Goal: Complete application form: Complete application form

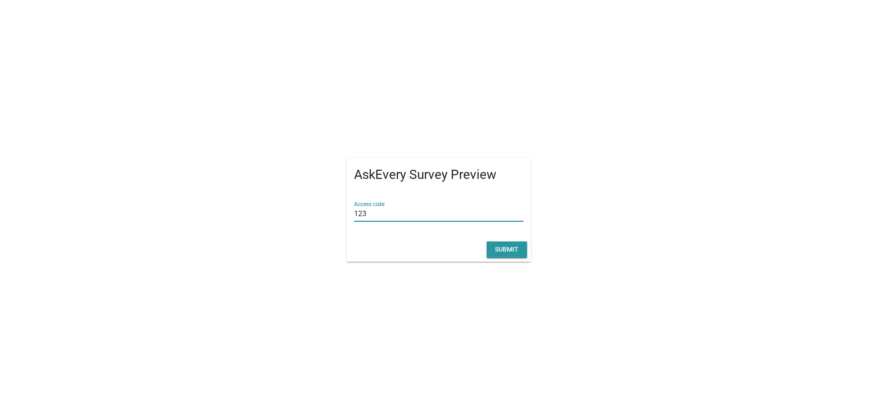
click at [508, 244] on button "Submit" at bounding box center [507, 250] width 41 height 17
click at [518, 251] on div "Submit" at bounding box center [507, 250] width 26 height 10
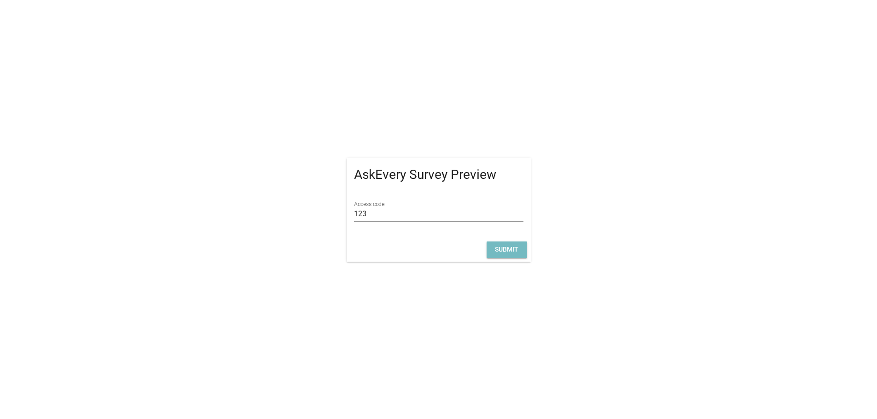
click at [518, 252] on div "Submit" at bounding box center [507, 250] width 26 height 10
click at [519, 252] on div "Submit" at bounding box center [507, 250] width 26 height 10
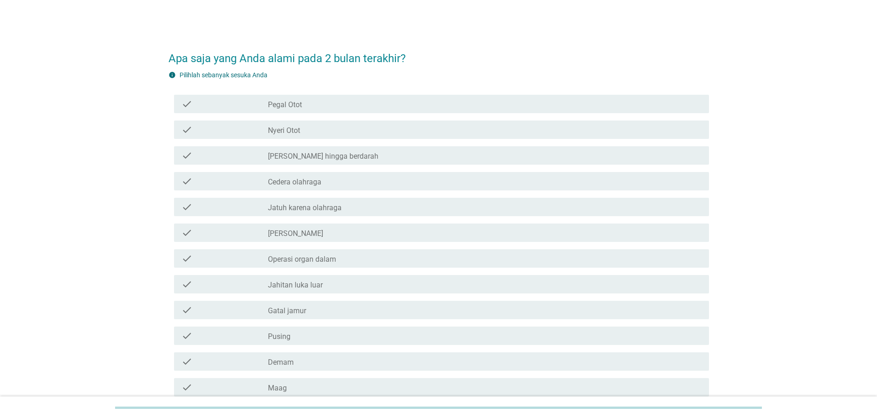
click at [406, 172] on div "check check_box_outline_blank Cedera olahraga" at bounding box center [441, 181] width 535 height 18
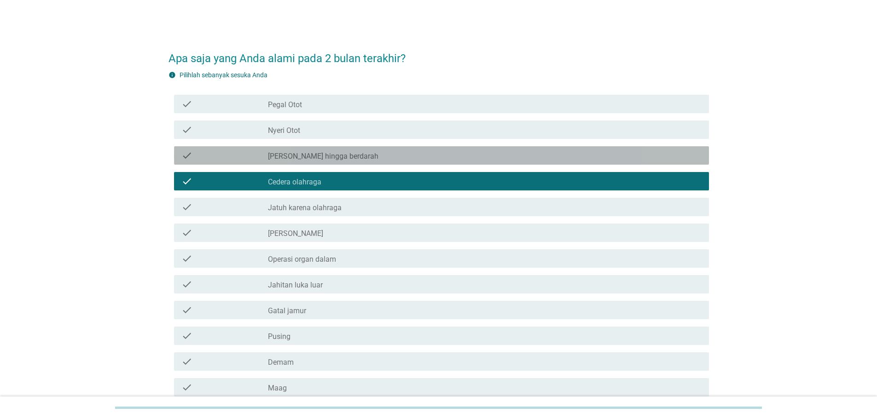
click at [404, 156] on div "check_box_outline_blank Luka sobek hingga berdarah" at bounding box center [485, 155] width 434 height 11
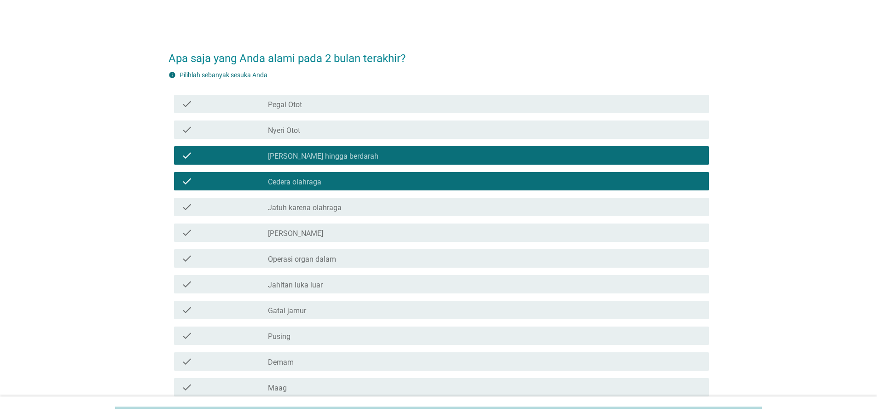
click at [388, 221] on div "check check_box_outline_blank Salah bantal" at bounding box center [439, 233] width 541 height 26
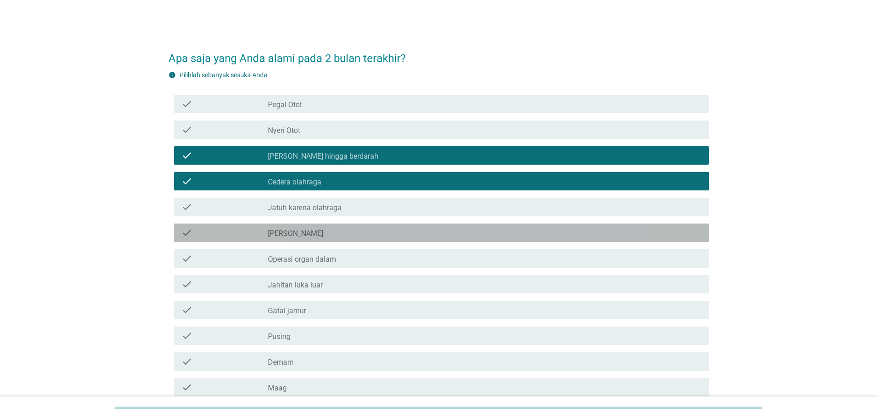
click at [388, 234] on div "check_box_outline_blank Salah bantal" at bounding box center [485, 232] width 434 height 11
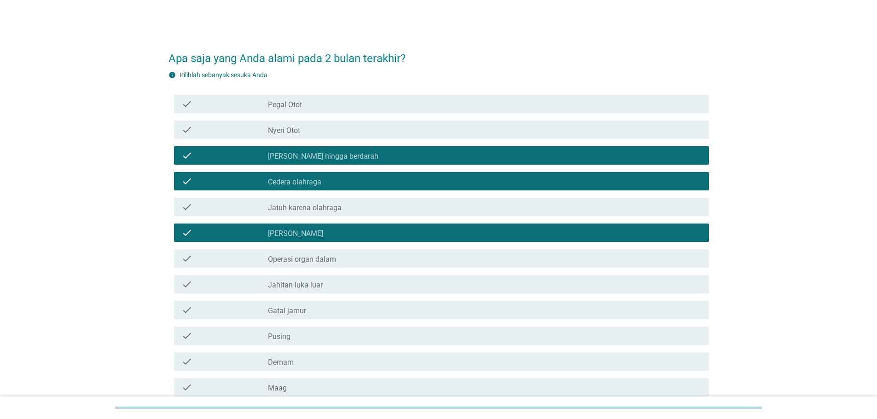
click at [380, 186] on div "check_box_outline_blank Cedera olahraga" at bounding box center [485, 181] width 434 height 11
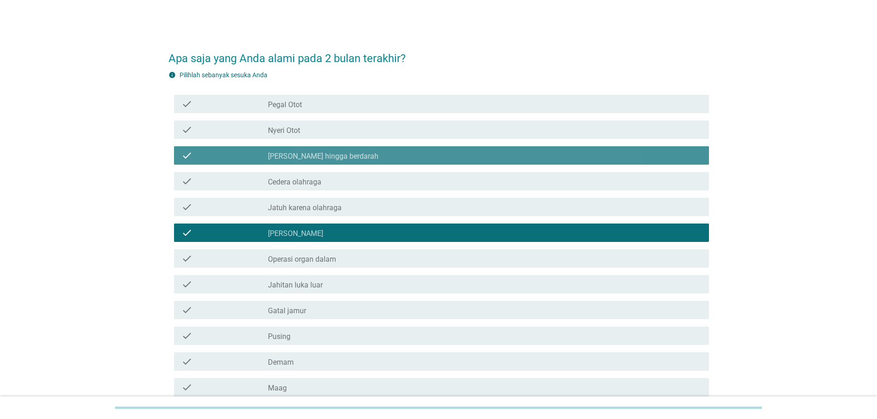
click at [373, 155] on div "check_box_outline_blank Luka sobek hingga berdarah" at bounding box center [485, 155] width 434 height 11
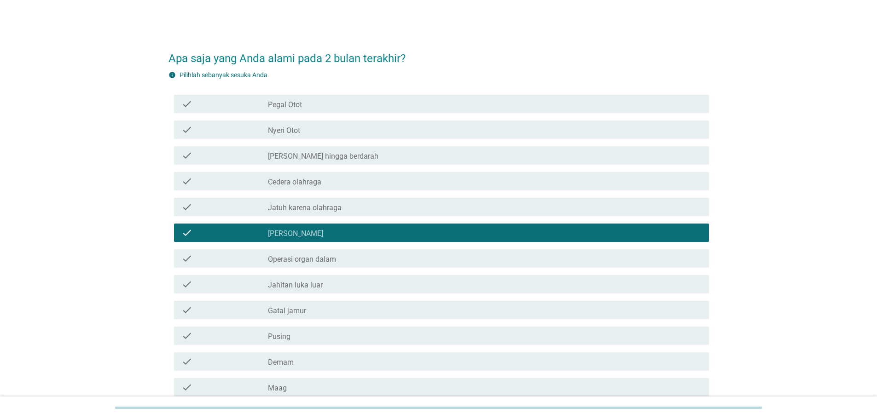
click at [375, 190] on div "check check_box_outline_blank Cedera olahraga" at bounding box center [441, 181] width 535 height 18
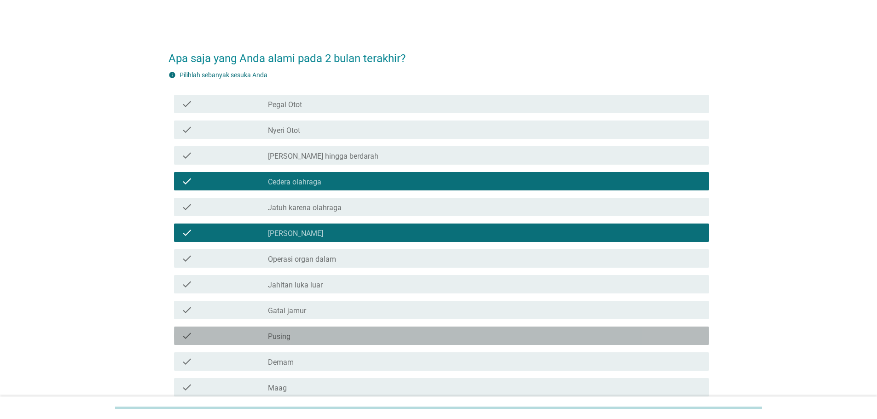
click at [368, 338] on div "check_box_outline_blank Pusing" at bounding box center [485, 336] width 434 height 11
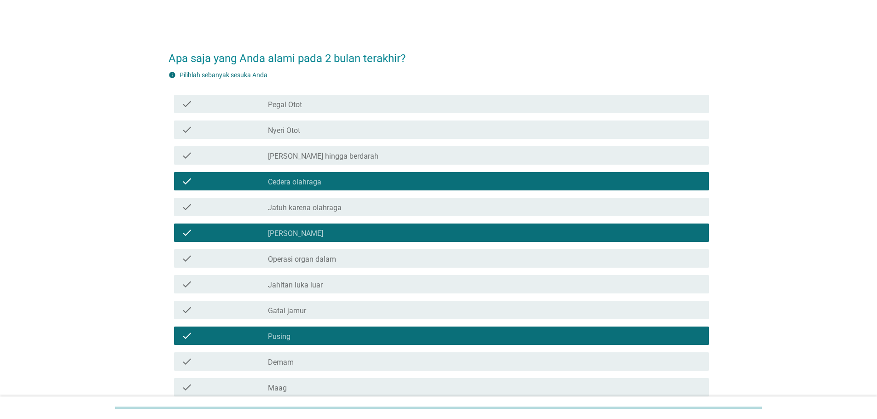
click at [322, 130] on div "check_box_outline_blank Nyeri Otot" at bounding box center [485, 129] width 434 height 11
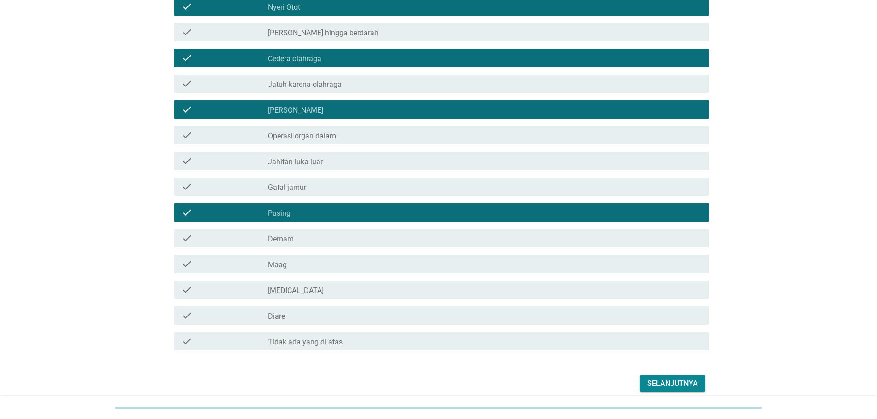
scroll to position [138, 0]
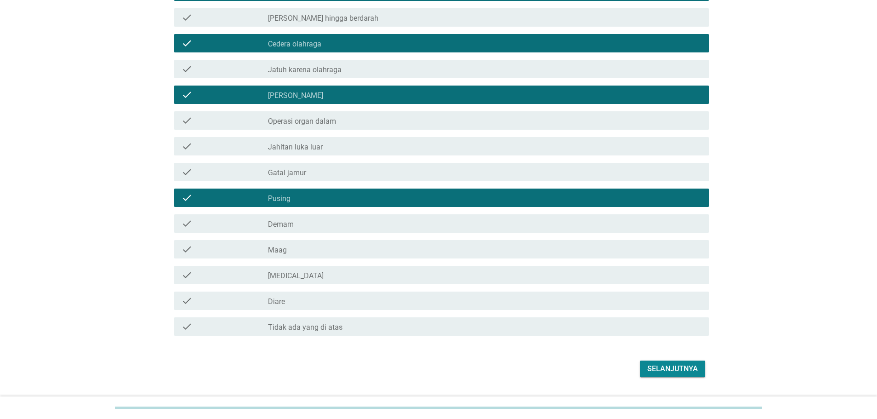
click at [665, 367] on div "Selanjutnya" at bounding box center [672, 369] width 51 height 11
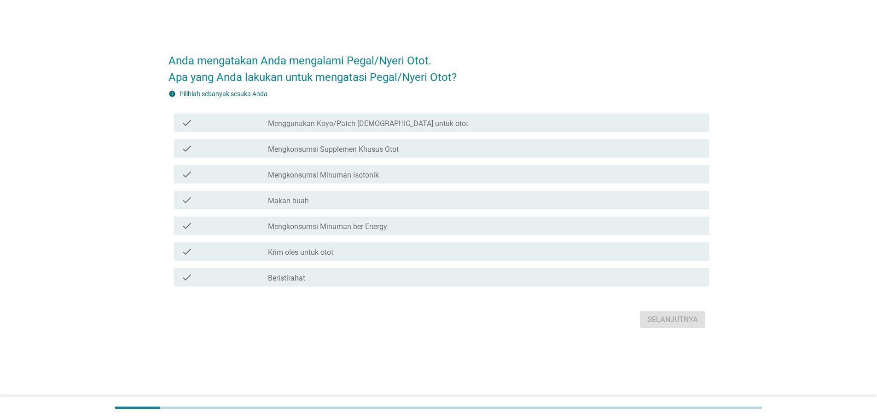
scroll to position [0, 0]
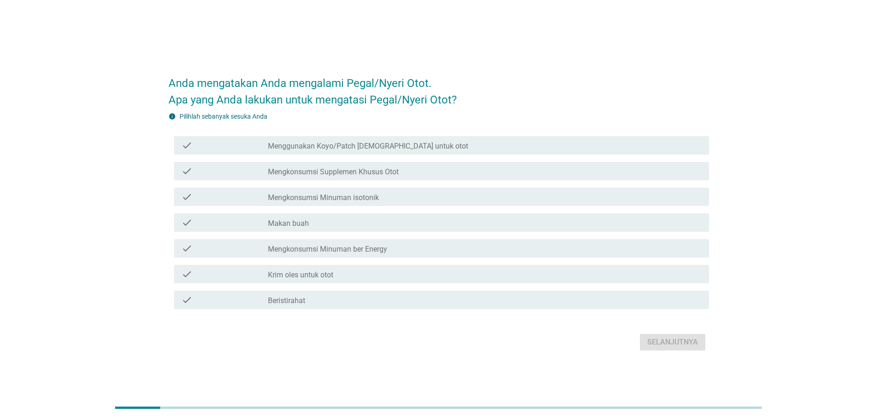
click at [357, 152] on div "check check_box_outline_blank Menggunakan Koyo/Patch tempel untuk otot" at bounding box center [441, 145] width 535 height 18
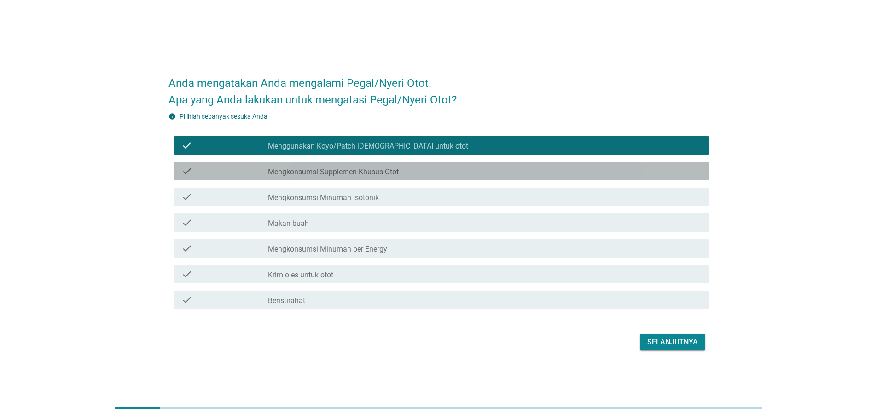
click at [355, 168] on label "Mengkonsumsi Supplemen Khusus Otot" at bounding box center [333, 172] width 131 height 9
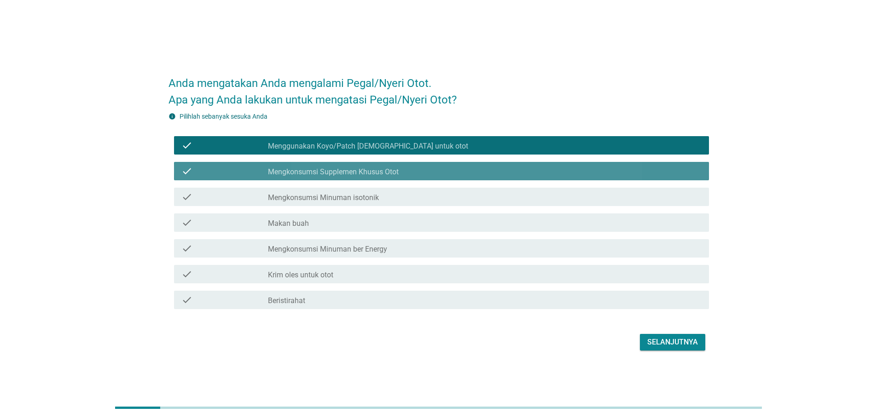
click at [390, 163] on div "check check_box Mengkonsumsi Supplemen Khusus Otot" at bounding box center [441, 171] width 535 height 18
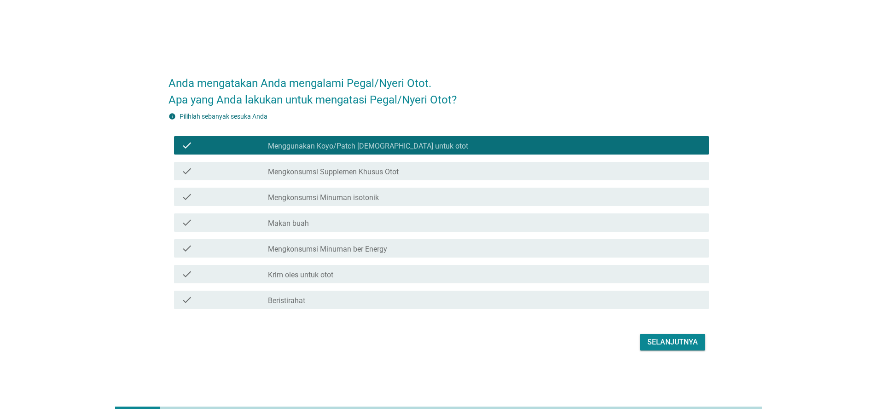
click at [378, 194] on label "Mengkonsumsi Minuman isotonik" at bounding box center [323, 197] width 111 height 9
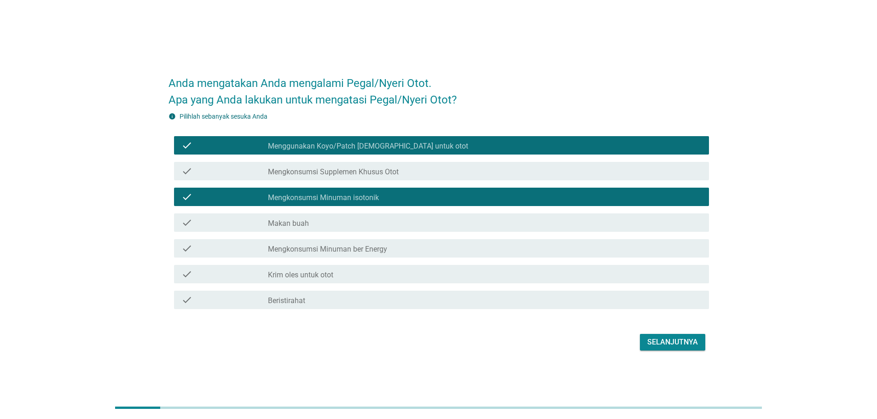
click at [377, 193] on div "check_box Mengkonsumsi Minuman isotonik" at bounding box center [485, 197] width 434 height 11
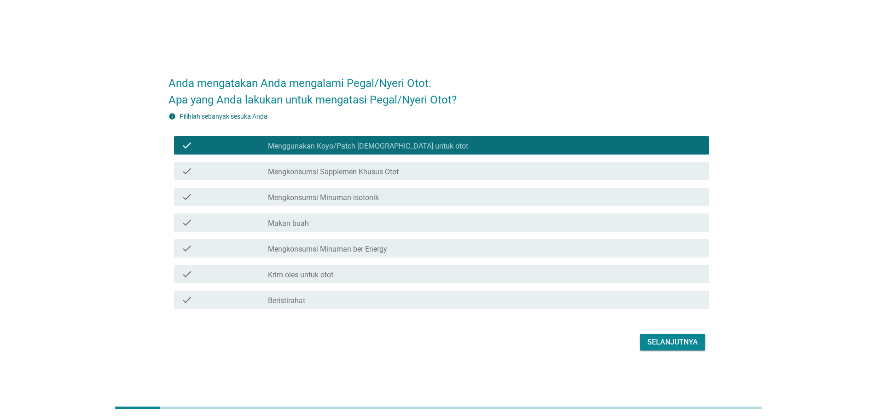
click at [372, 230] on div "check check_box_outline_blank Makan buah" at bounding box center [441, 223] width 535 height 18
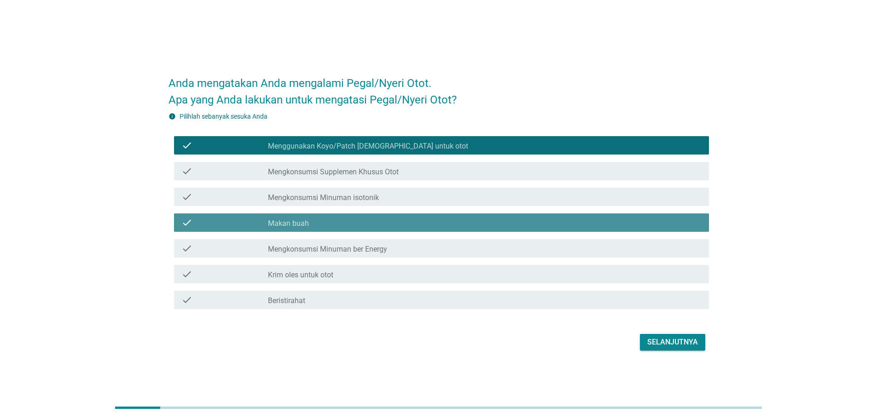
click at [372, 228] on div "check check_box_outline_blank Makan buah" at bounding box center [441, 223] width 535 height 18
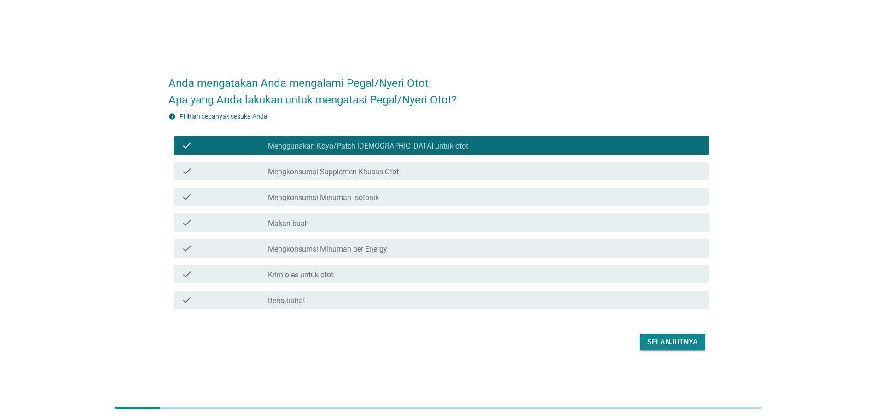
click at [367, 193] on div "check_box Mengkonsumsi Minuman isotonik" at bounding box center [485, 197] width 434 height 11
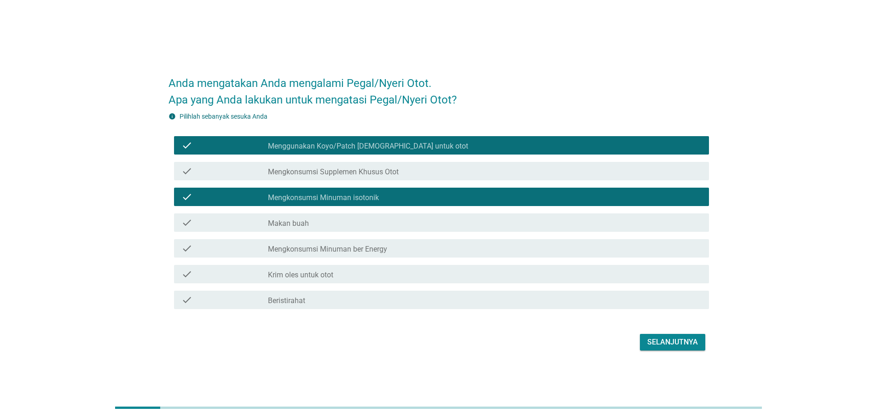
click at [380, 166] on div "check_box Mengkonsumsi Supplemen Khusus Otot" at bounding box center [485, 171] width 434 height 11
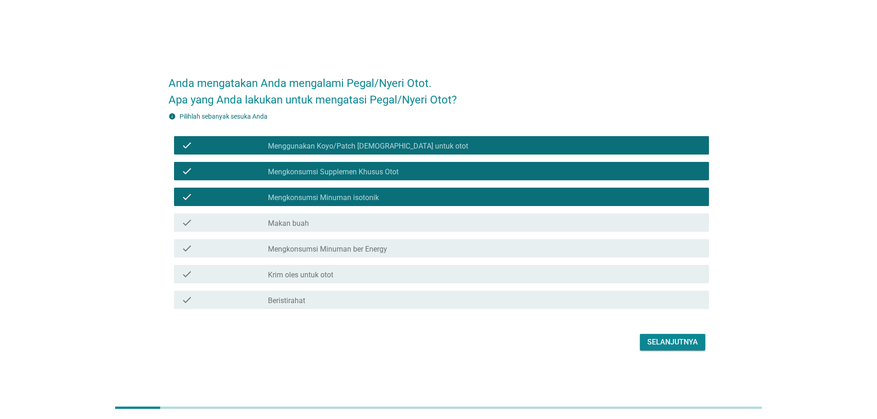
click at [391, 145] on label "Menggunakan Koyo/Patch tempel untuk otot" at bounding box center [368, 146] width 200 height 9
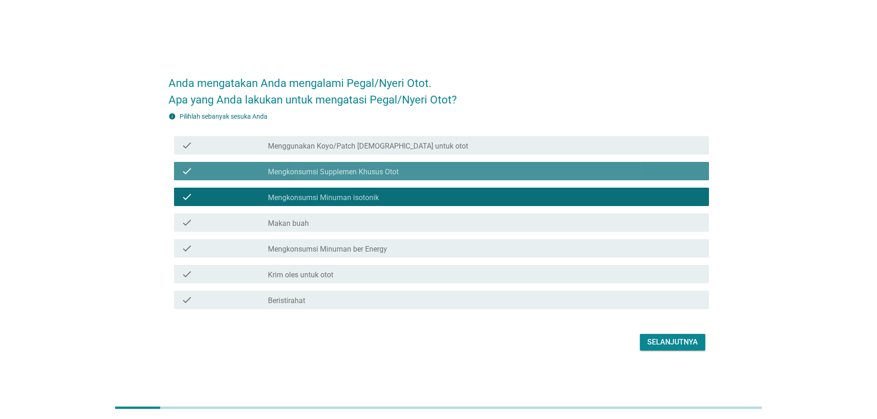
click at [418, 174] on div "check_box Mengkonsumsi Supplemen Khusus Otot" at bounding box center [485, 171] width 434 height 11
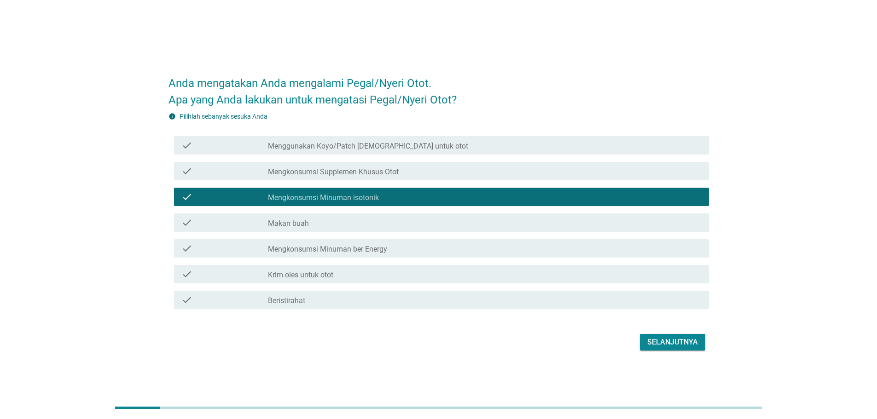
click at [404, 195] on div "check_box Mengkonsumsi Minuman isotonik" at bounding box center [485, 197] width 434 height 11
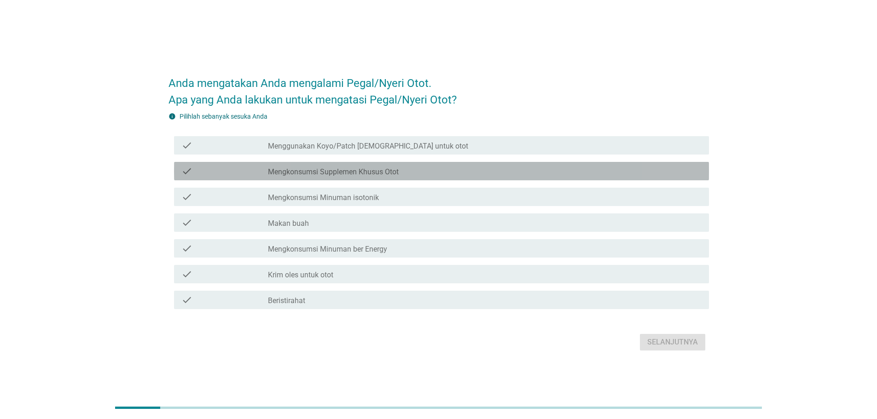
click at [467, 177] on div "check check_box Mengkonsumsi Supplemen Khusus Otot" at bounding box center [441, 171] width 535 height 18
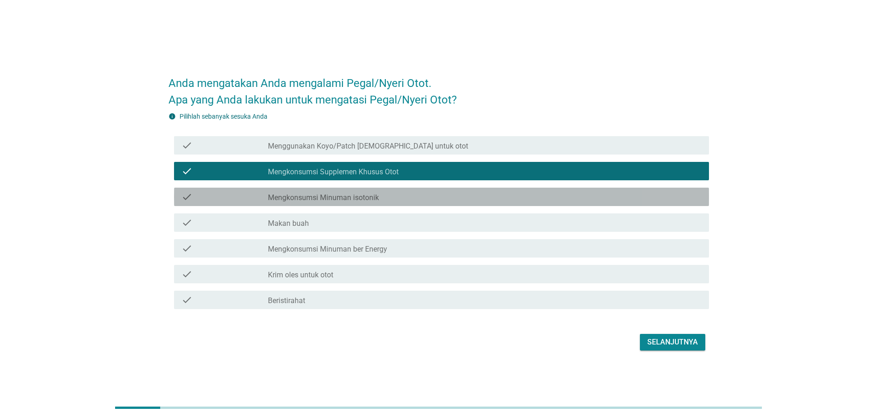
click at [459, 192] on div "check_box Mengkonsumsi Minuman isotonik" at bounding box center [485, 197] width 434 height 11
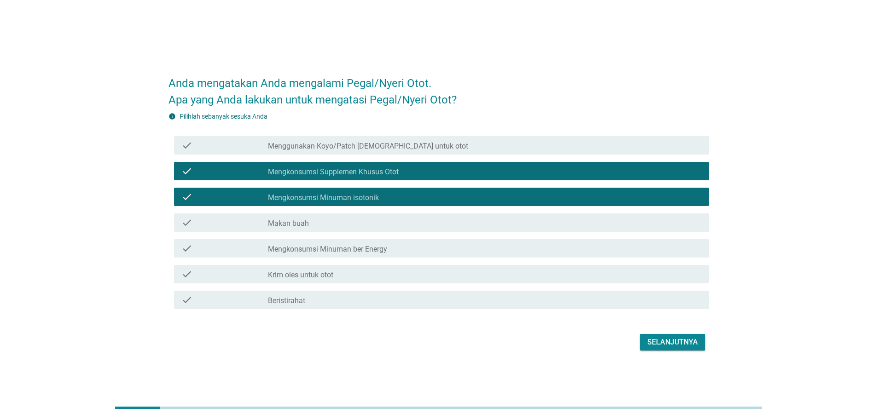
click at [659, 337] on div "Selanjutnya" at bounding box center [672, 342] width 51 height 11
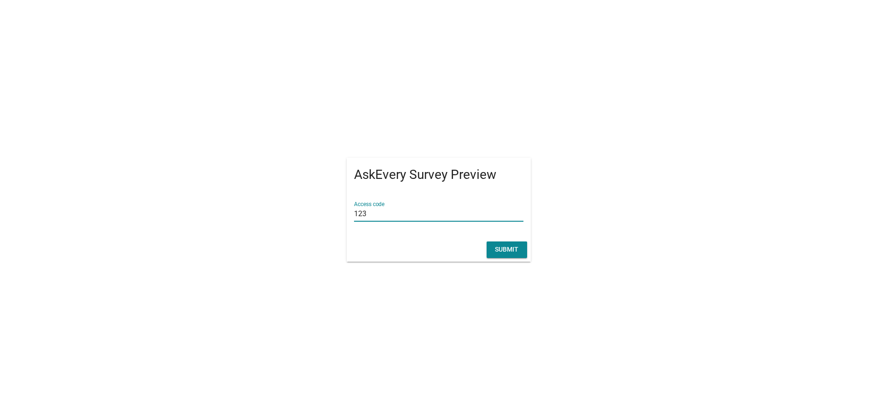
type input "123"
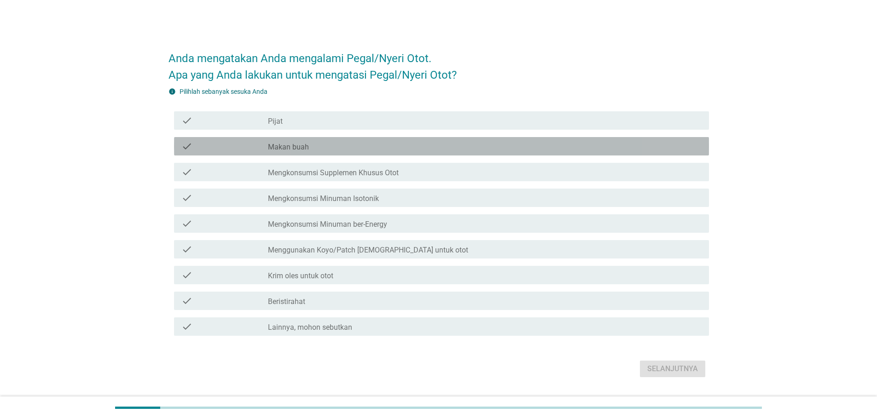
click at [381, 152] on div "check check_box_outline_blank Makan buah" at bounding box center [441, 146] width 535 height 18
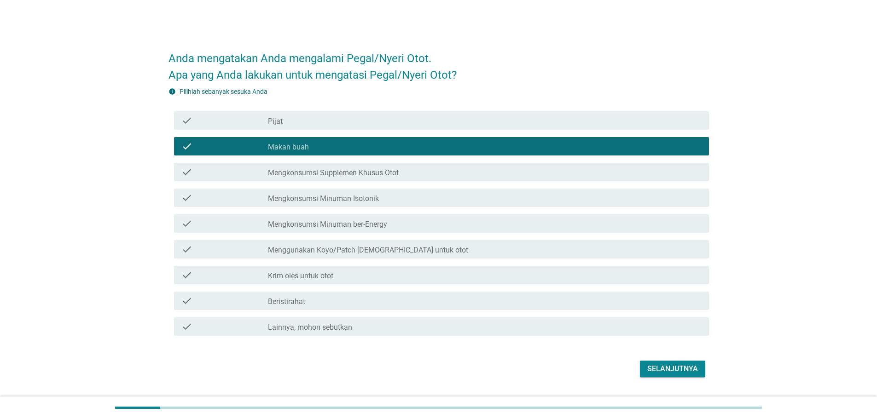
click at [378, 177] on label "Mengkonsumsi Supplemen Khusus Otot" at bounding box center [333, 173] width 131 height 9
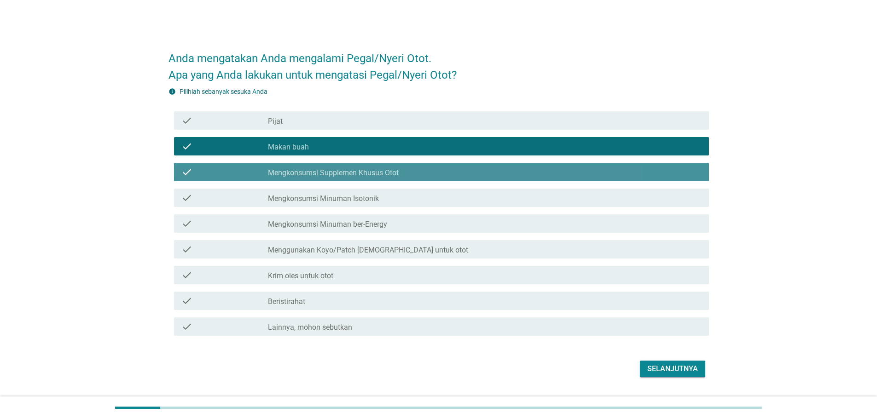
click at [410, 172] on div "check_box Mengkonsumsi Supplemen Khusus Otot" at bounding box center [485, 172] width 434 height 11
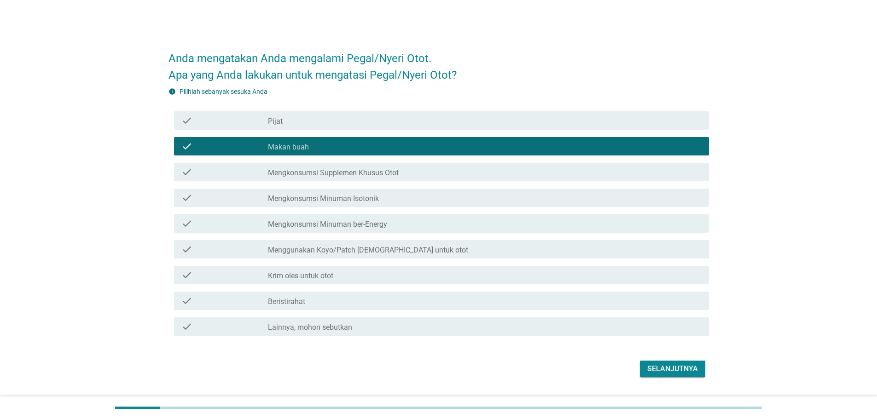
click at [419, 150] on div "check_box_outline_blank Makan buah" at bounding box center [485, 146] width 434 height 11
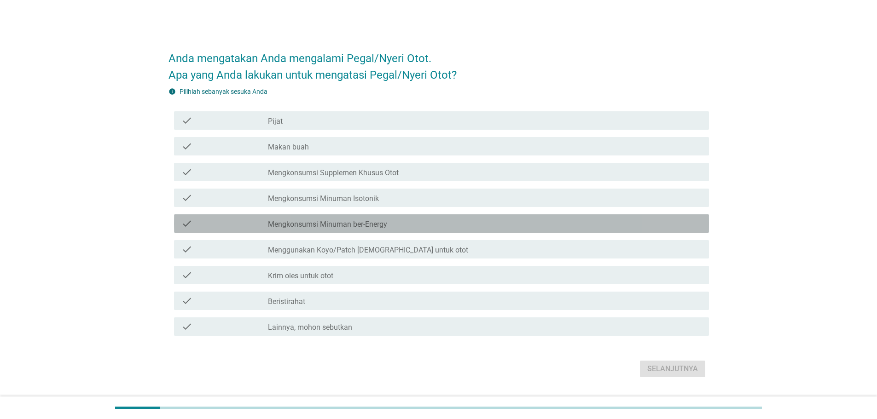
click at [518, 233] on div "check check_box_outline_blank Mengkonsumsi Minuman ber-Energy" at bounding box center [441, 224] width 535 height 18
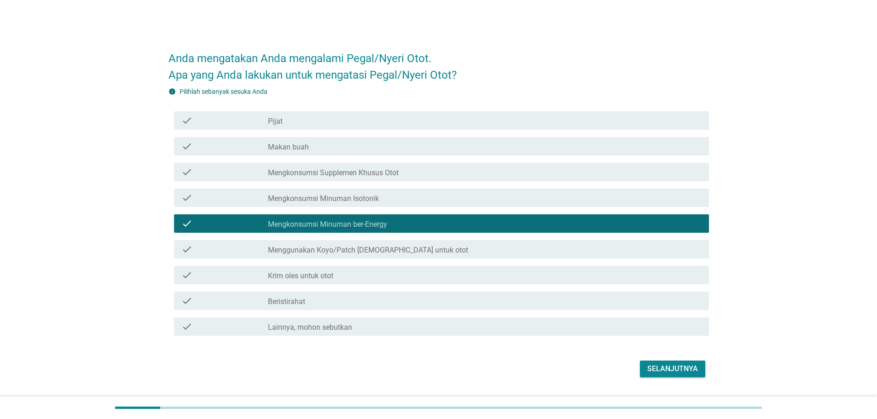
click at [518, 203] on div "check_box_outline_blank Mengkonsumsi Minuman Isotonik" at bounding box center [485, 197] width 434 height 11
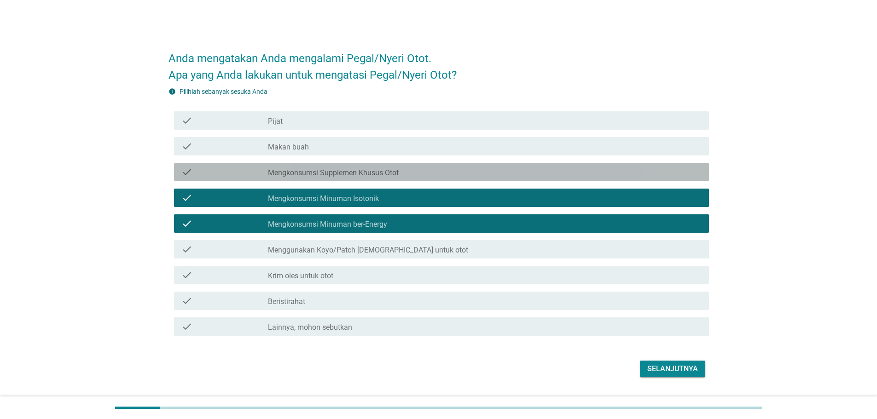
click at [525, 174] on div "check_box Mengkonsumsi Supplemen Khusus Otot" at bounding box center [485, 172] width 434 height 11
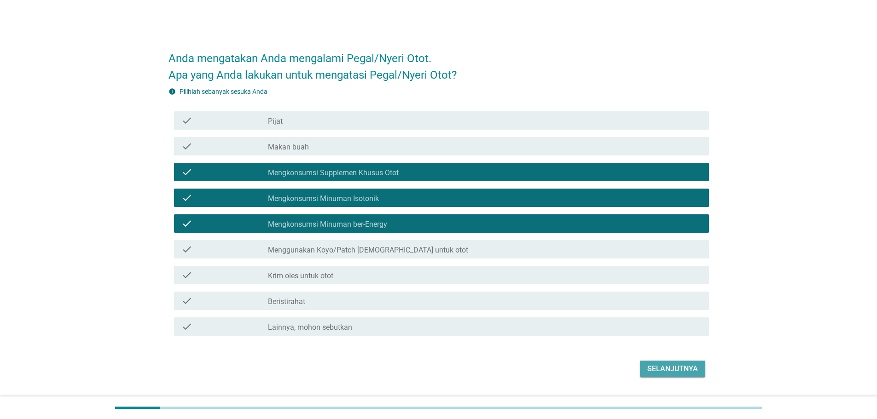
click at [685, 371] on div "Selanjutnya" at bounding box center [672, 369] width 51 height 11
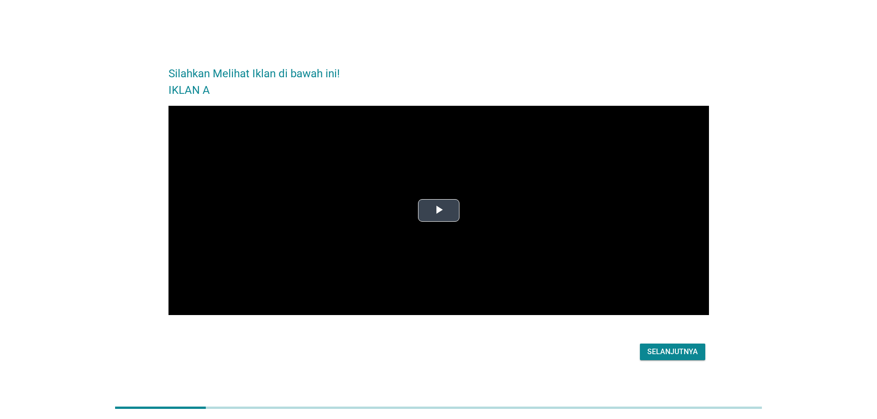
click at [439, 211] on span "Video Player" at bounding box center [439, 211] width 0 height 0
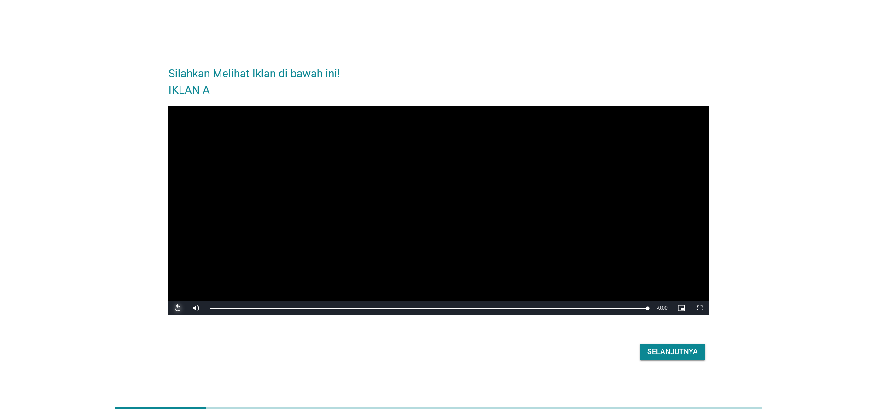
click at [180, 308] on span "Video Player" at bounding box center [178, 308] width 18 height 0
click at [670, 353] on div "Selanjutnya" at bounding box center [672, 352] width 51 height 11
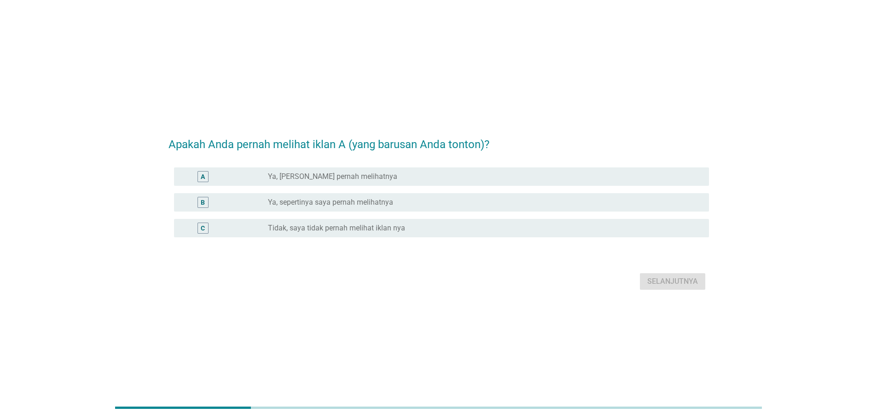
click at [375, 178] on label "Ya, Saya Yakin pernah melihatnya" at bounding box center [332, 176] width 129 height 9
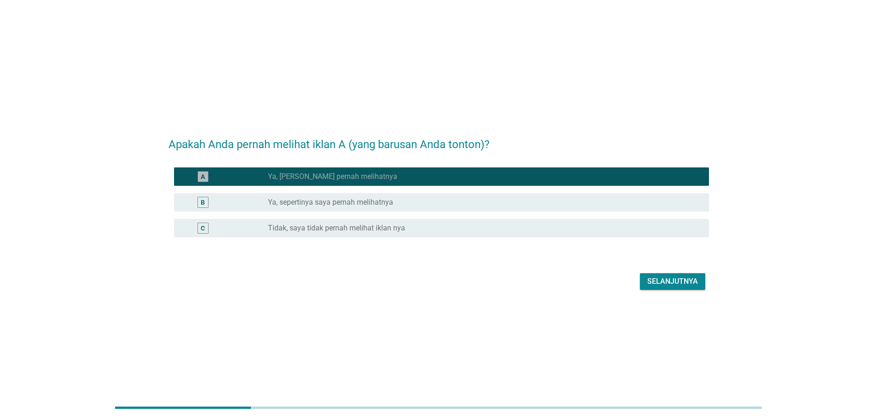
click at [373, 200] on label "Ya, sepertinya saya pernah melihatnya" at bounding box center [330, 202] width 125 height 9
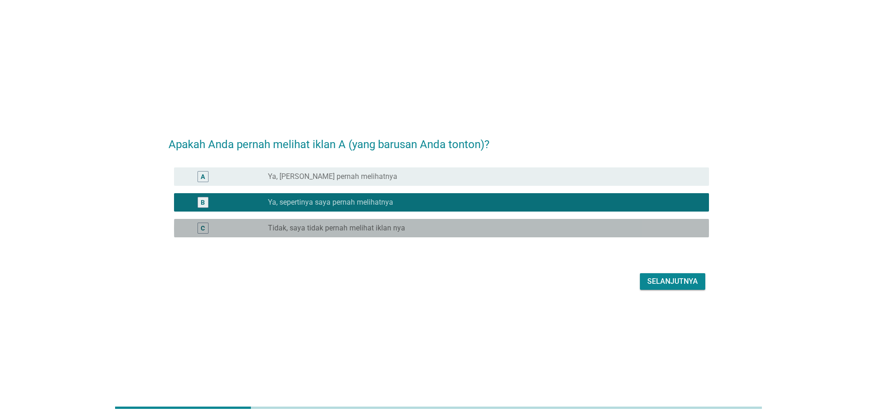
click at [390, 224] on label "Tidak, saya tidak pernah melihat iklan nya" at bounding box center [336, 228] width 137 height 9
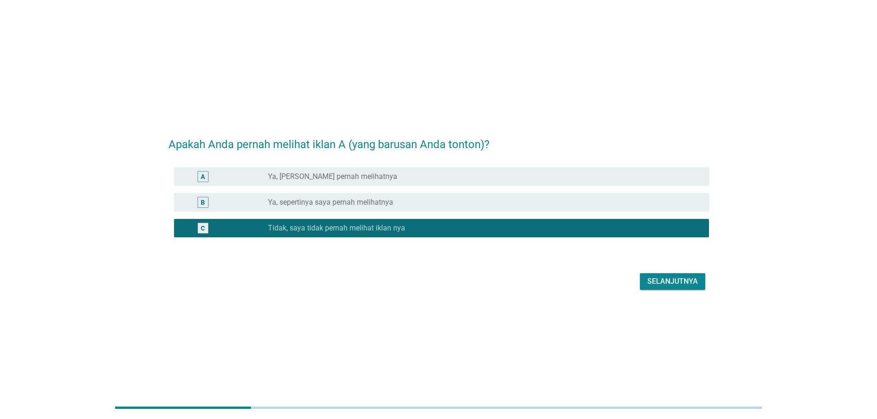
click at [390, 198] on label "Ya, sepertinya saya pernah melihatnya" at bounding box center [330, 202] width 125 height 9
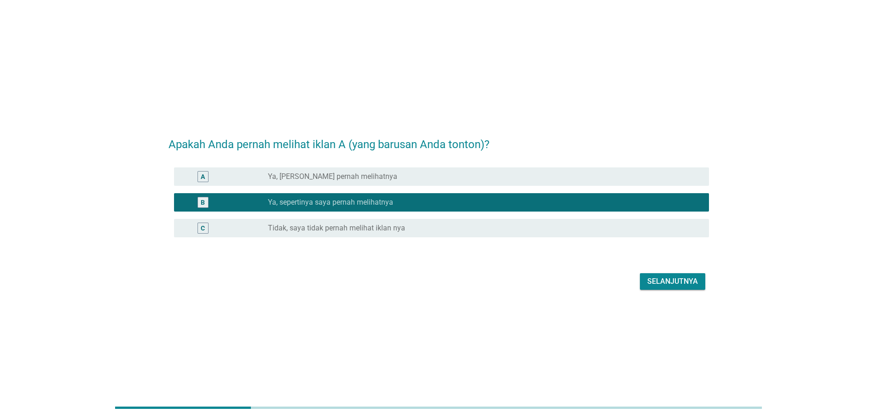
drag, startPoint x: 654, startPoint y: 269, endPoint x: 662, endPoint y: 279, distance: 12.4
click at [657, 273] on form "Apakah Anda pernah melihat iklan A (yang barusan Anda tonton)? A radio_button_u…" at bounding box center [439, 210] width 541 height 166
click at [662, 279] on div "Selanjutnya" at bounding box center [672, 281] width 51 height 11
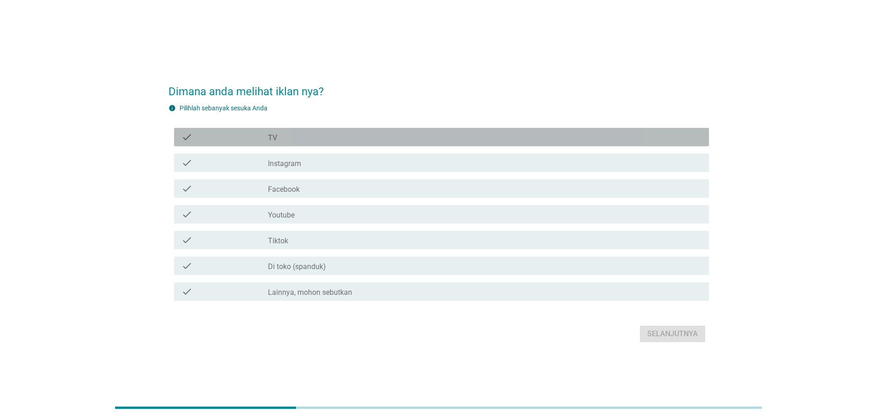
click at [293, 131] on div "check check_box_outline_blank TV" at bounding box center [441, 137] width 535 height 18
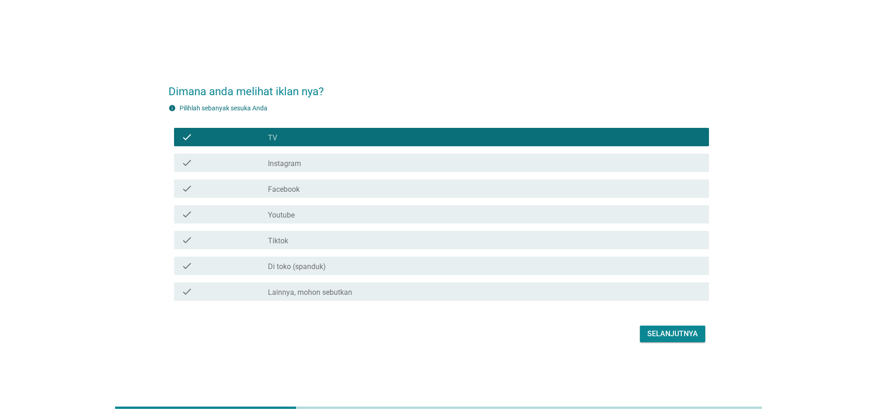
click at [310, 165] on div "check_box_outline_blank Instagram" at bounding box center [485, 162] width 434 height 11
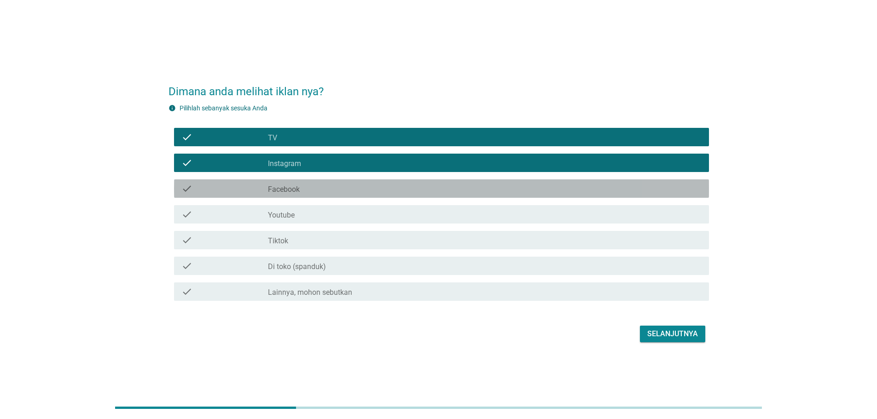
click at [311, 180] on div "check check_box_outline_blank Facebook" at bounding box center [441, 189] width 535 height 18
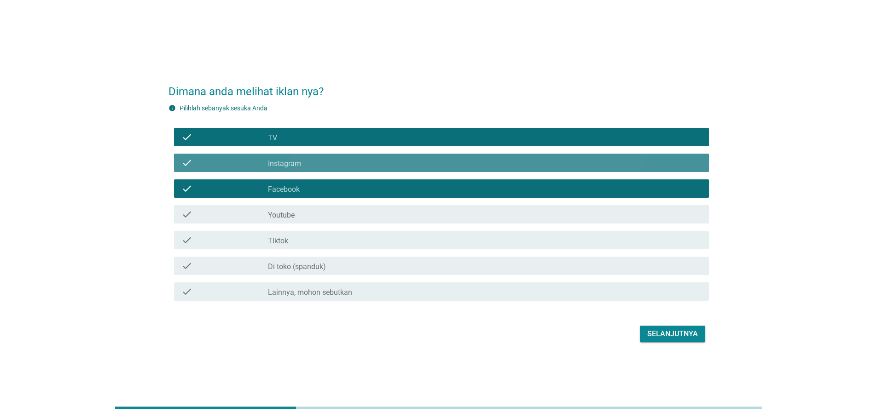
click at [315, 166] on div "check_box_outline_blank Instagram" at bounding box center [485, 162] width 434 height 11
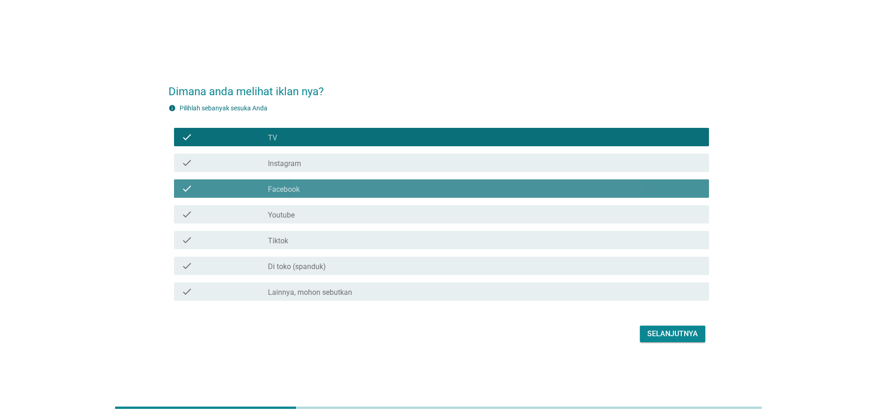
click at [314, 183] on div "check check_box_outline_blank Facebook" at bounding box center [441, 189] width 535 height 18
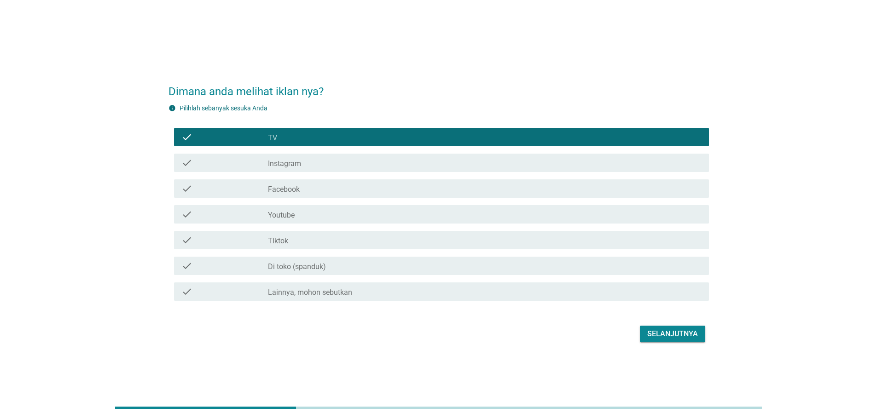
click at [316, 219] on div "check_box_outline_blank Youtube" at bounding box center [485, 214] width 434 height 11
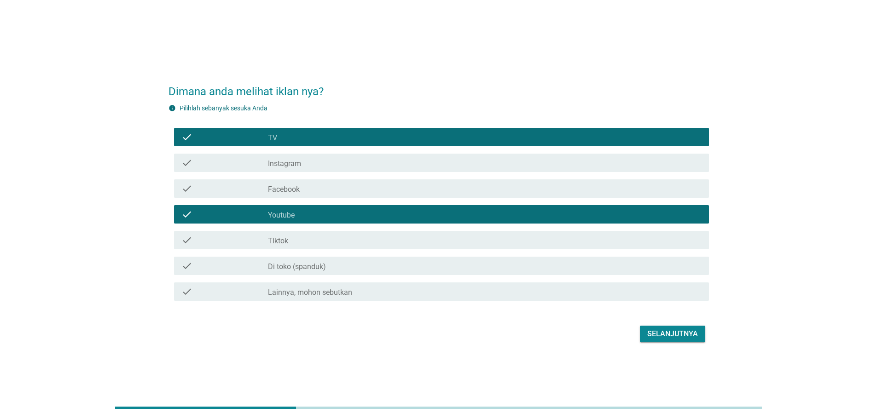
click at [318, 268] on label "Di toko (spanduk)" at bounding box center [297, 266] width 58 height 9
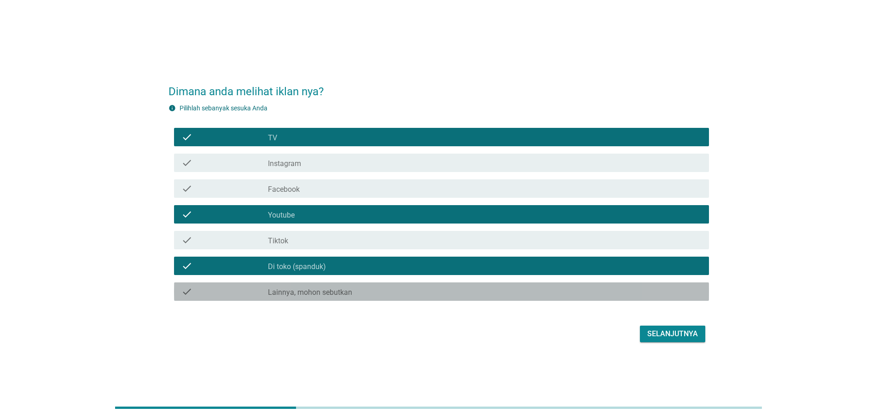
click at [318, 288] on label "Lainnya, mohon sebutkan" at bounding box center [310, 292] width 84 height 9
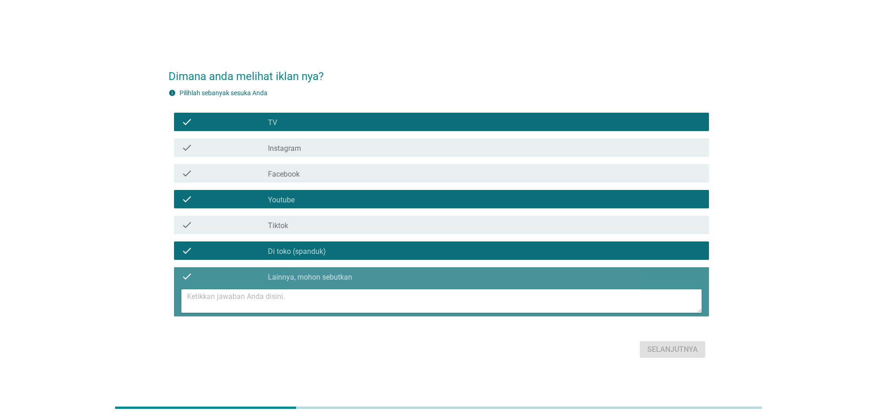
drag, startPoint x: 308, startPoint y: 273, endPoint x: 299, endPoint y: 273, distance: 9.2
click at [308, 272] on div "check_box Lainnya, mohon sebutkan" at bounding box center [485, 276] width 434 height 11
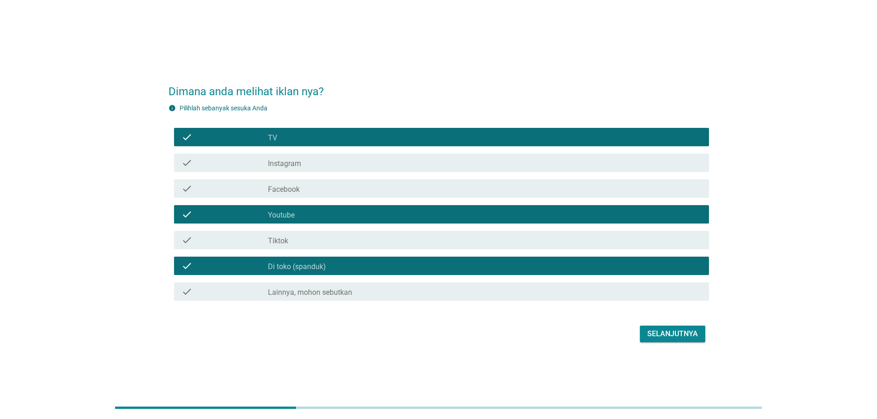
click at [668, 336] on div "Selanjutnya" at bounding box center [672, 334] width 51 height 11
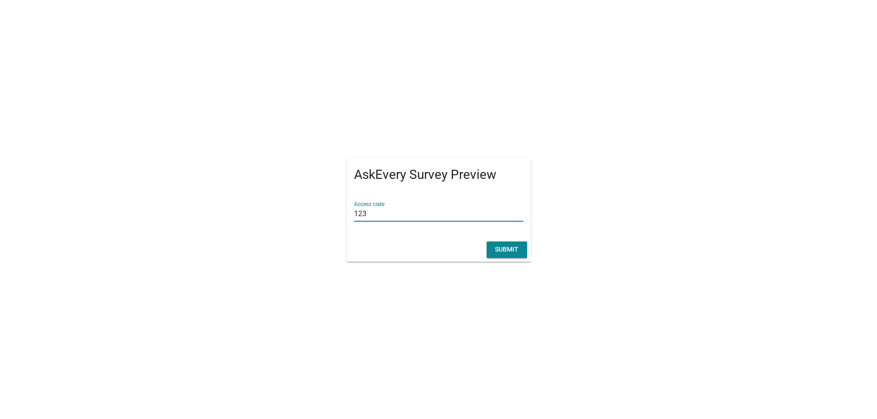
type input "123"
click at [500, 253] on div "Submit" at bounding box center [507, 250] width 26 height 10
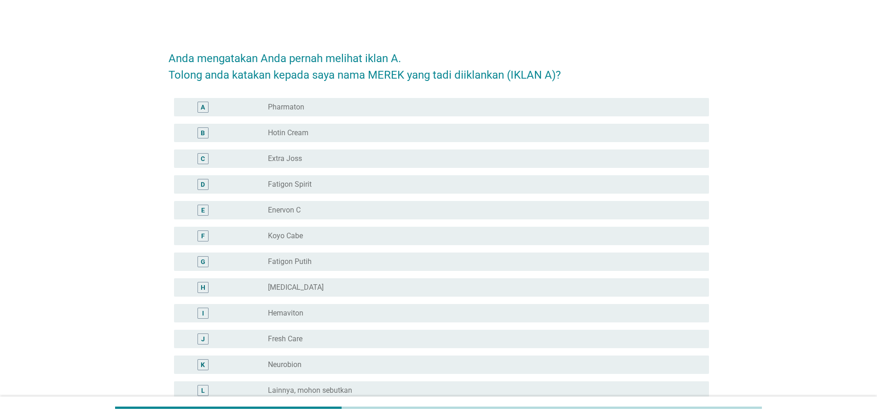
click at [382, 169] on div "C radio_button_unchecked Extra Joss" at bounding box center [439, 159] width 541 height 26
click at [365, 236] on div "radio_button_unchecked Koyo Cabe" at bounding box center [481, 236] width 426 height 9
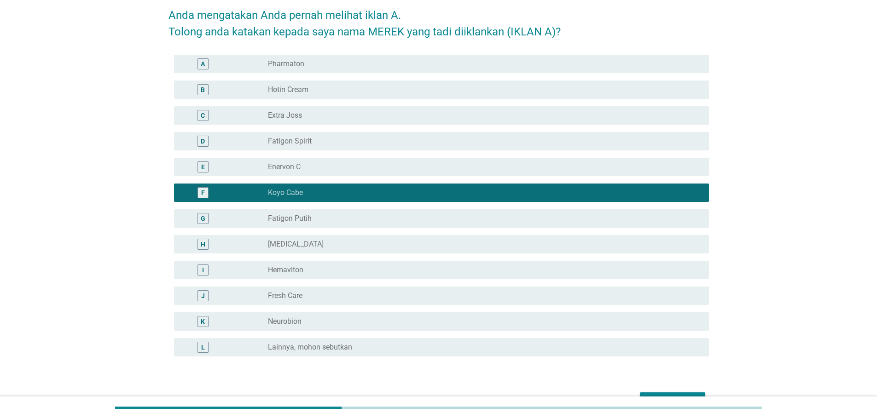
scroll to position [92, 0]
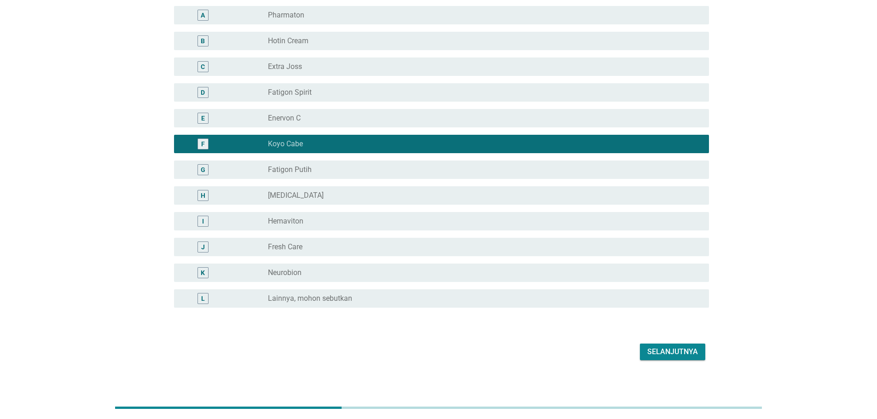
click at [347, 211] on div "I radio_button_unchecked Hemaviton" at bounding box center [439, 222] width 541 height 26
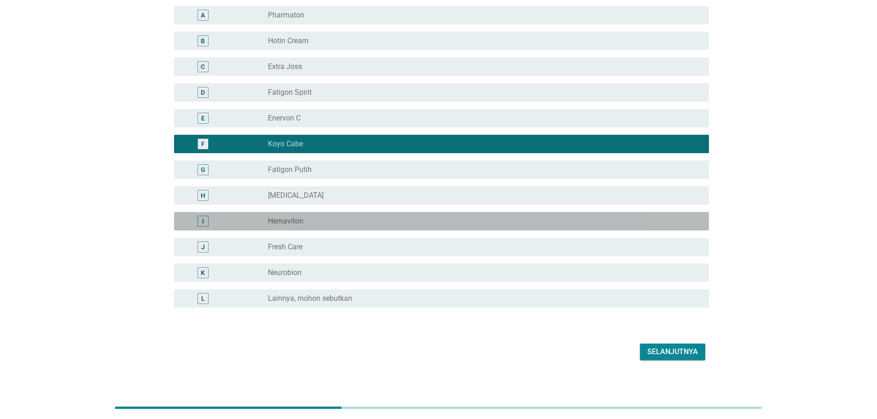
click at [348, 224] on div "radio_button_unchecked Hemaviton" at bounding box center [481, 221] width 426 height 9
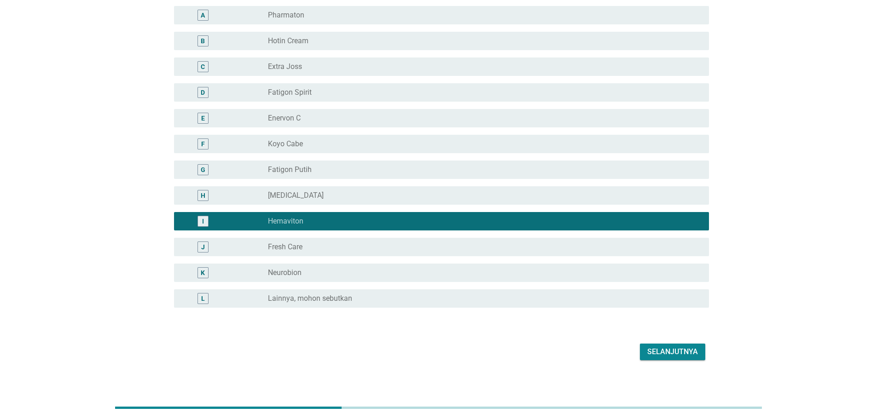
click at [392, 184] on div "H radio_button_unchecked [MEDICAL_DATA]" at bounding box center [439, 196] width 541 height 26
click at [377, 159] on div "G radio_button_unchecked Fatigon Putih" at bounding box center [439, 170] width 541 height 26
click at [378, 167] on div "radio_button_unchecked Fatigon Putih" at bounding box center [481, 169] width 426 height 9
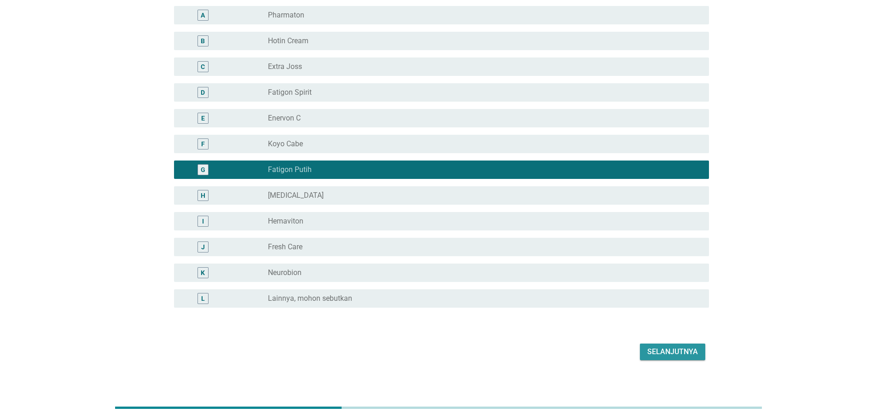
click at [693, 356] on div "Selanjutnya" at bounding box center [672, 352] width 51 height 11
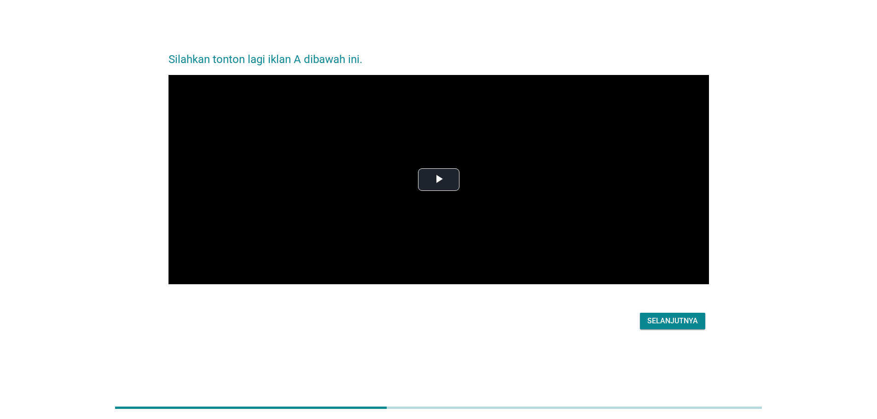
scroll to position [0, 0]
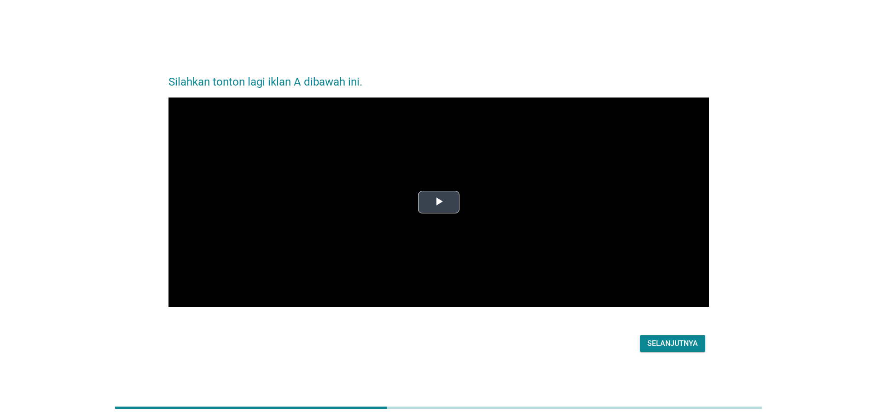
click at [439, 203] on span "Video Player" at bounding box center [439, 203] width 0 height 0
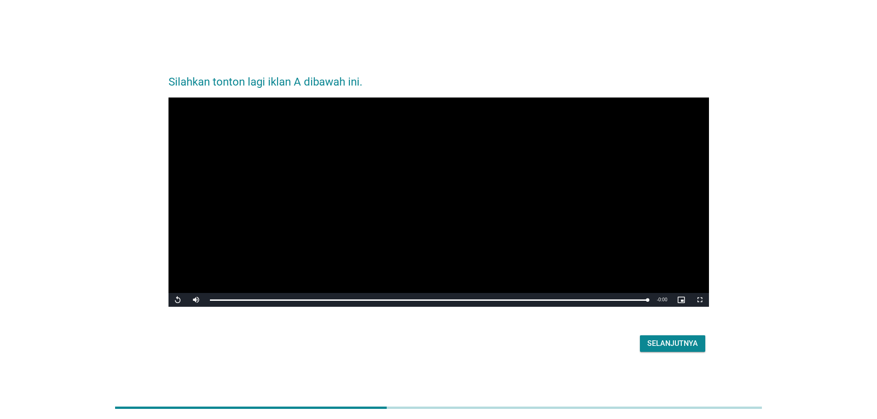
click at [678, 347] on div "Selanjutnya" at bounding box center [672, 343] width 51 height 11
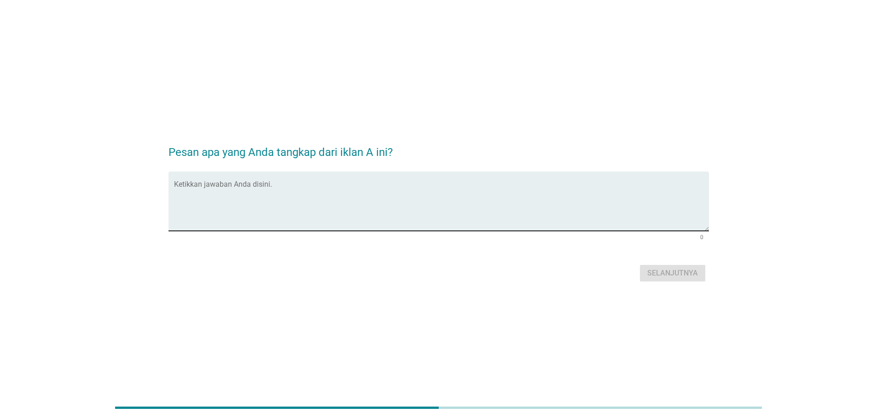
click at [395, 213] on textarea "Ketikkan jawaban Anda disini." at bounding box center [441, 207] width 535 height 48
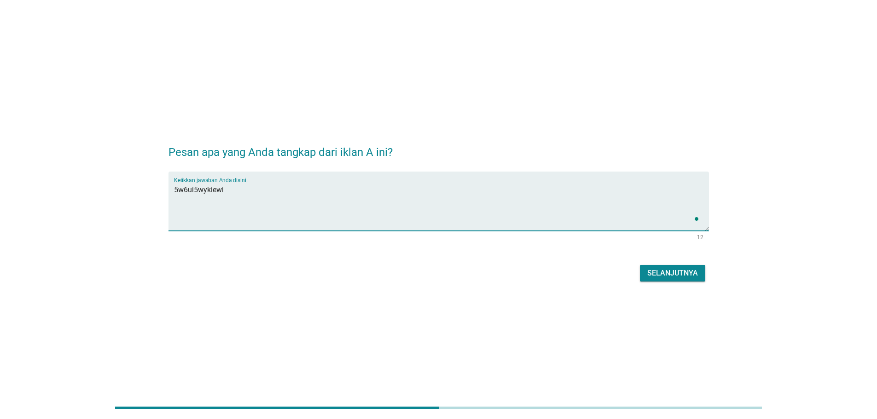
type textarea "5w6ui5wykiewi"
click at [673, 271] on div "Selanjutnya" at bounding box center [672, 273] width 51 height 11
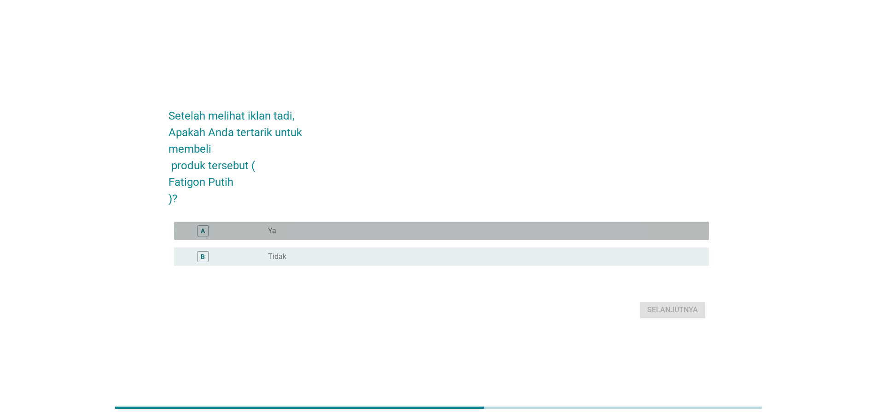
click at [295, 228] on div "radio_button_unchecked Ya" at bounding box center [481, 231] width 426 height 9
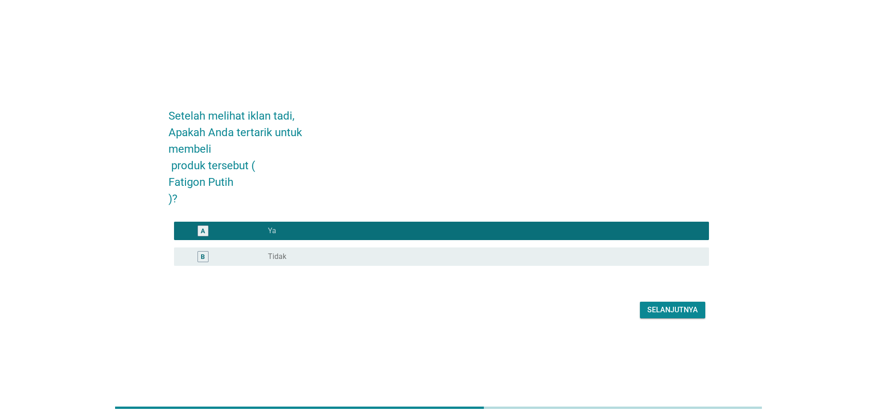
click at [561, 257] on div "radio_button_unchecked Tidak" at bounding box center [481, 256] width 426 height 9
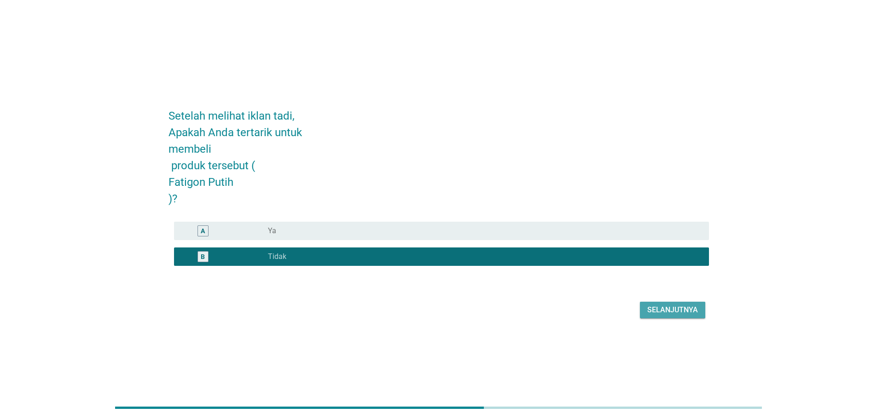
click at [680, 316] on button "Selanjutnya" at bounding box center [672, 310] width 65 height 17
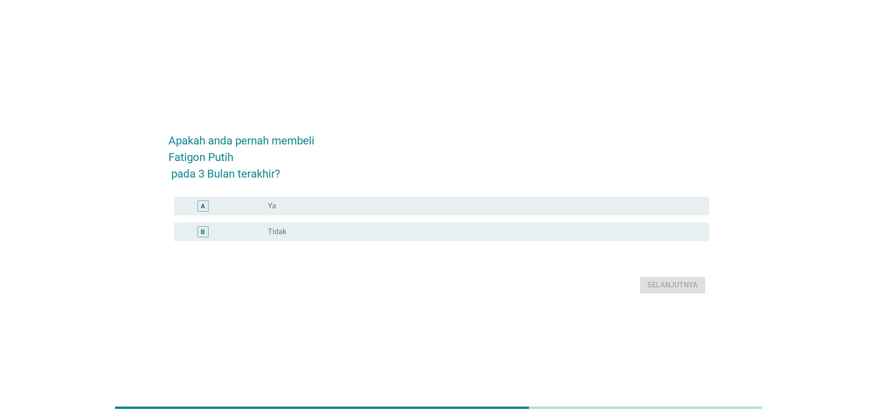
click at [335, 211] on div "radio_button_unchecked Ya" at bounding box center [485, 206] width 434 height 11
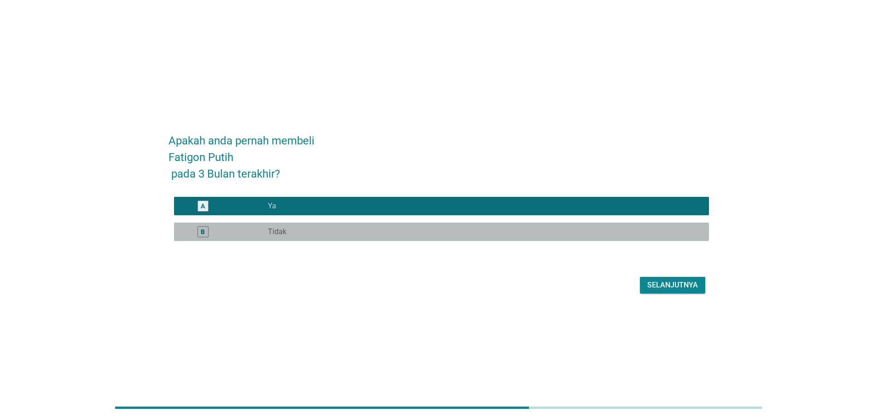
click at [353, 232] on div "radio_button_unchecked Tidak" at bounding box center [481, 231] width 426 height 9
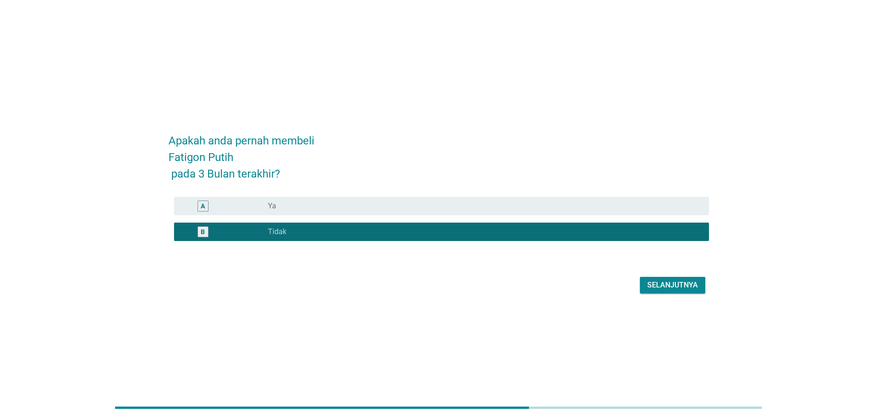
click at [669, 285] on div "Selanjutnya" at bounding box center [672, 285] width 51 height 11
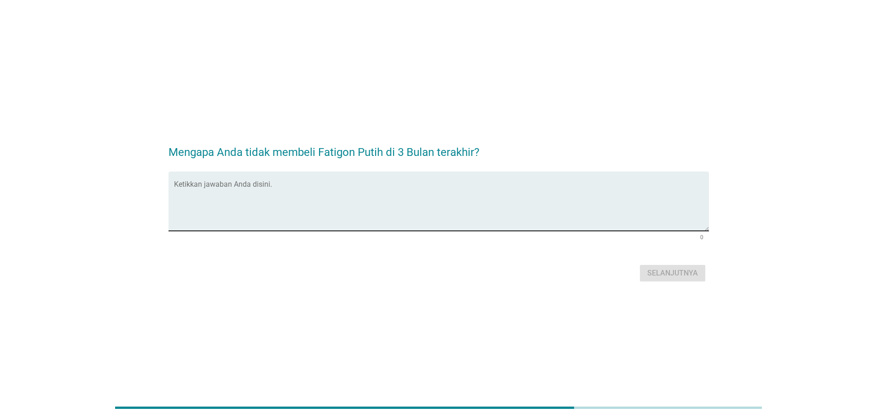
click at [331, 190] on textarea "Ketikkan jawaban Anda disini." at bounding box center [441, 207] width 535 height 48
